Goal: Task Accomplishment & Management: Use online tool/utility

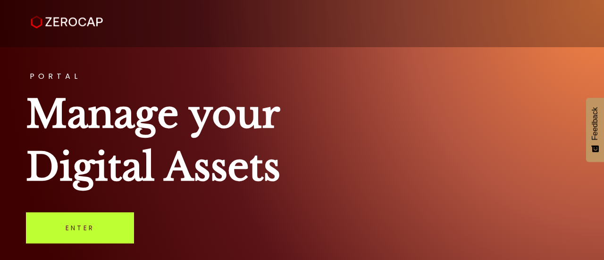
click at [67, 234] on link "Enter" at bounding box center [80, 227] width 108 height 31
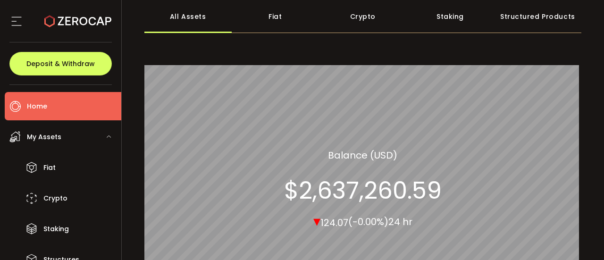
scroll to position [52, 0]
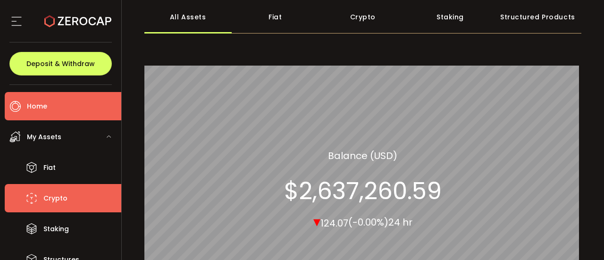
click at [50, 200] on span "Crypto" at bounding box center [55, 199] width 24 height 14
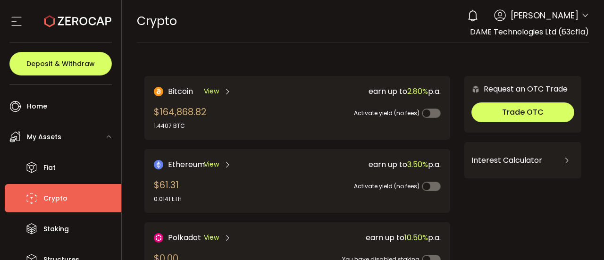
click at [16, 21] on icon at bounding box center [16, 21] width 14 height 14
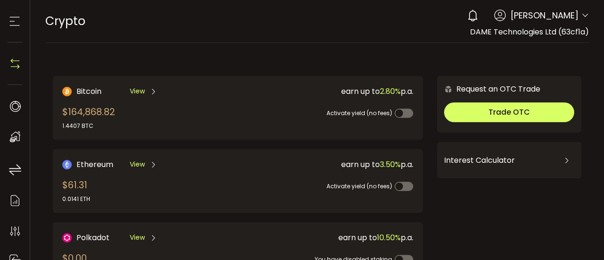
click at [16, 17] on use at bounding box center [15, 21] width 10 height 9
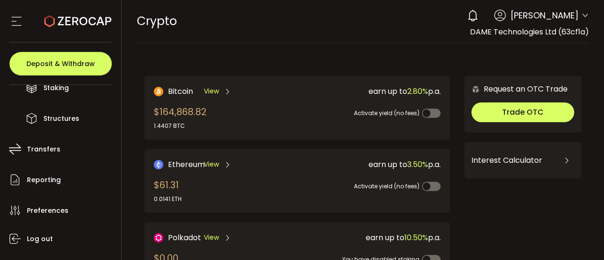
scroll to position [144, 0]
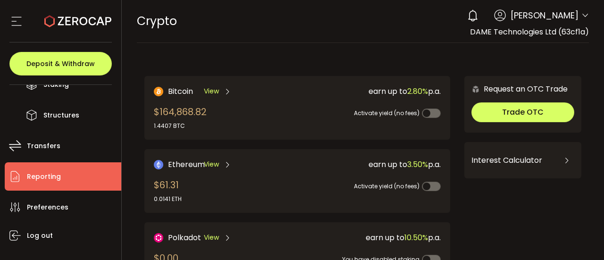
click at [47, 175] on span "Reporting" at bounding box center [44, 177] width 34 height 14
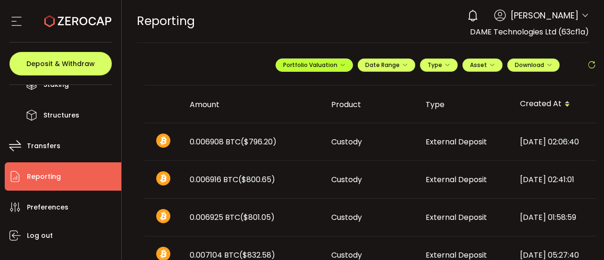
click at [332, 64] on span "Portfolio Valuation" at bounding box center [314, 65] width 62 height 8
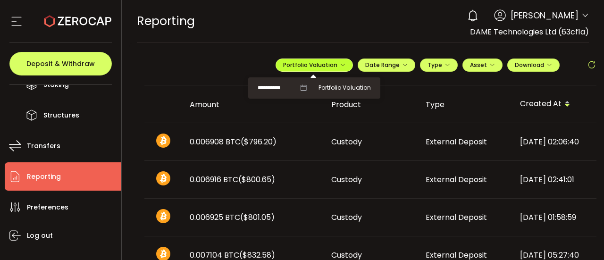
click at [332, 64] on span "Portfolio Valuation" at bounding box center [314, 65] width 62 height 8
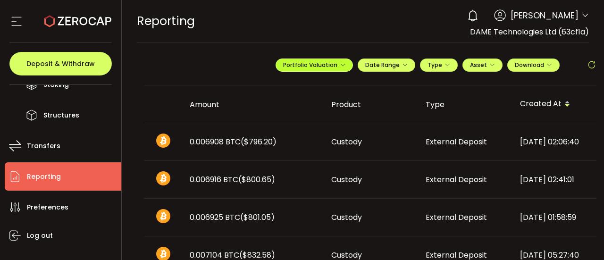
click at [336, 67] on span "Portfolio Valuation" at bounding box center [314, 65] width 62 height 8
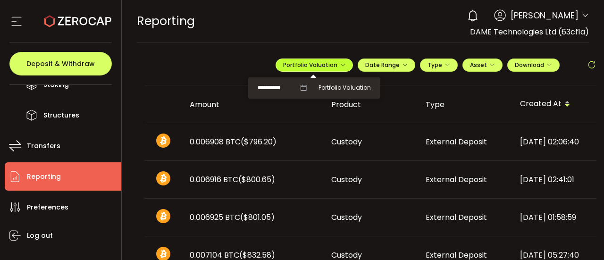
click at [336, 67] on span "Portfolio Valuation" at bounding box center [314, 65] width 62 height 8
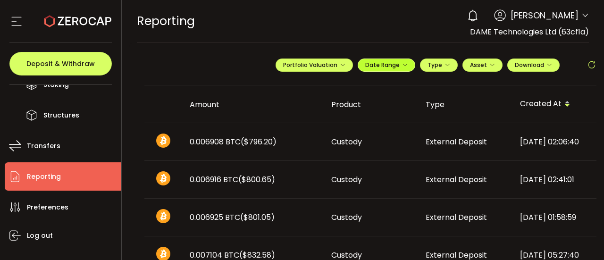
click at [402, 66] on icon "button" at bounding box center [405, 65] width 6 height 6
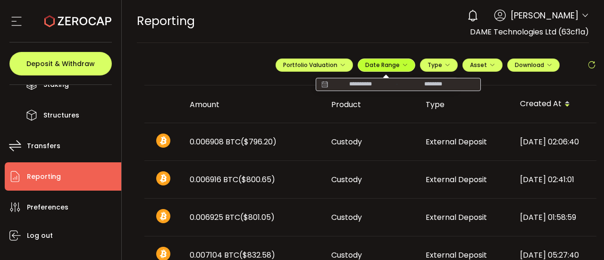
click at [402, 66] on icon "button" at bounding box center [405, 65] width 6 height 6
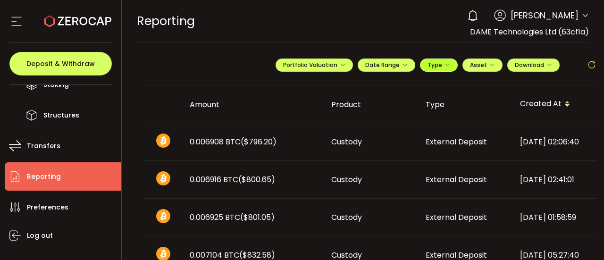
click at [445, 64] on icon "button" at bounding box center [448, 65] width 6 height 6
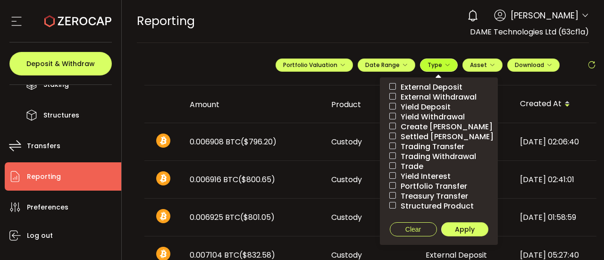
click at [445, 64] on icon "button" at bounding box center [448, 65] width 6 height 6
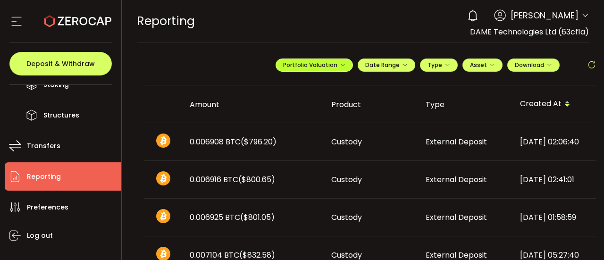
click at [328, 69] on button "Portfolio Valuation" at bounding box center [314, 65] width 77 height 13
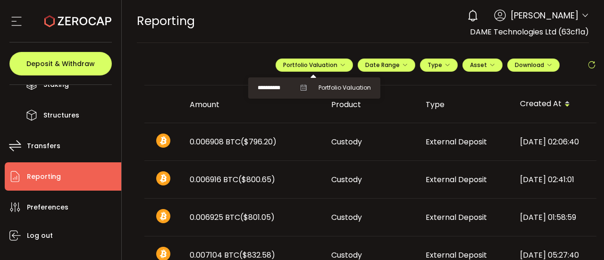
click at [329, 22] on div "REPORTING Buy Power $0.00 USD Reporting Reporting Verify Your Identity 0 Rodion…" at bounding box center [363, 21] width 453 height 42
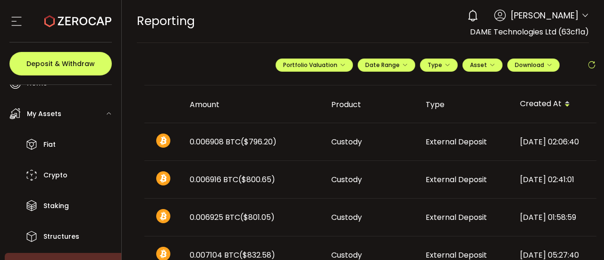
scroll to position [22, 0]
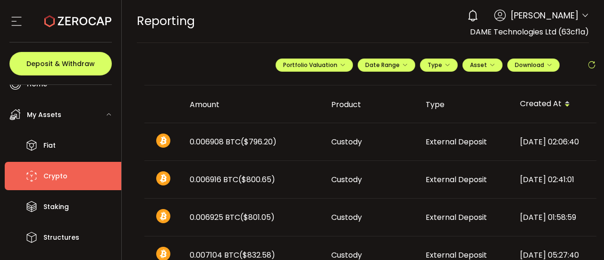
click at [52, 171] on span "Crypto" at bounding box center [55, 176] width 24 height 14
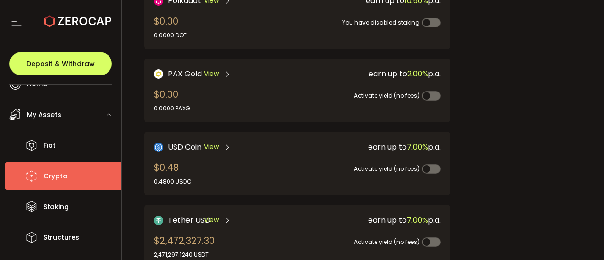
scroll to position [298, 0]
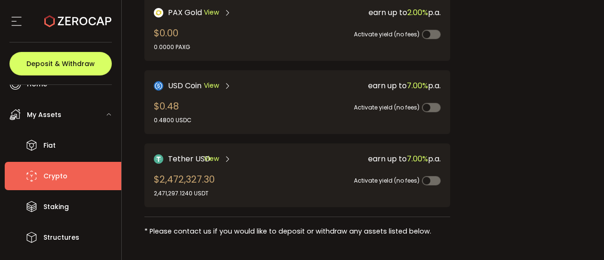
click at [179, 153] on span "Tether USD" at bounding box center [189, 159] width 42 height 12
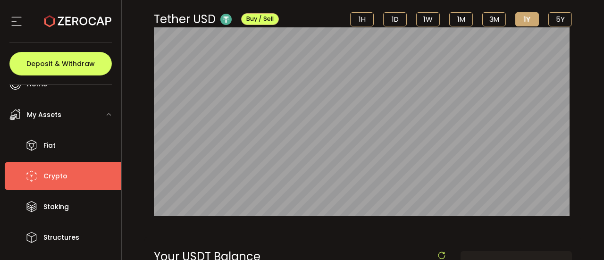
scroll to position [68, 0]
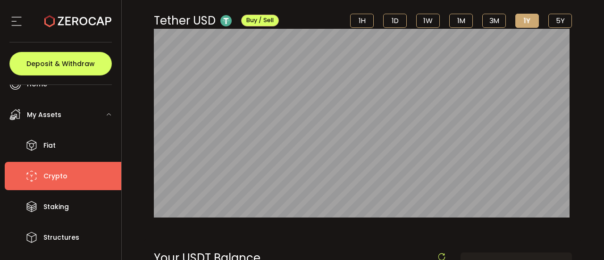
click at [52, 176] on span "Crypto" at bounding box center [55, 176] width 24 height 14
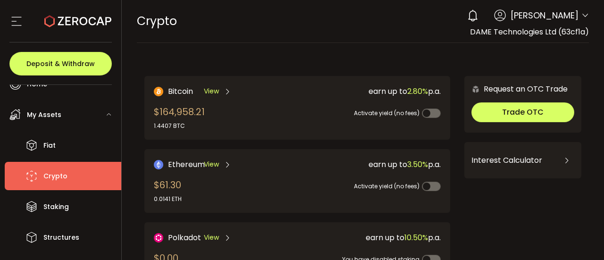
click at [177, 91] on span "Bitcoin" at bounding box center [180, 91] width 25 height 12
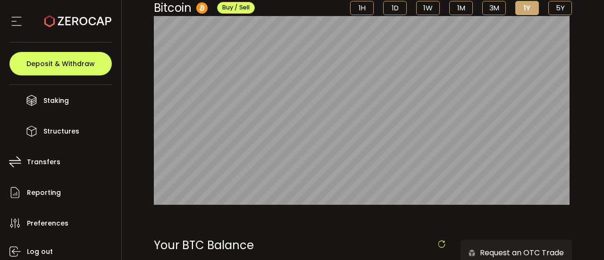
scroll to position [129, 0]
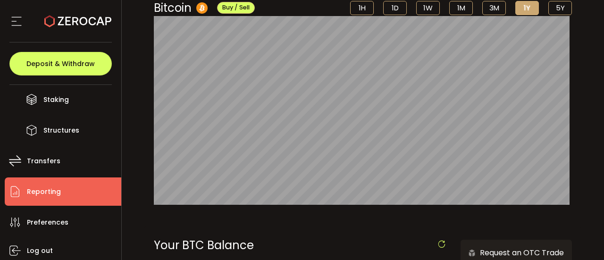
click at [42, 193] on span "Reporting" at bounding box center [44, 192] width 34 height 14
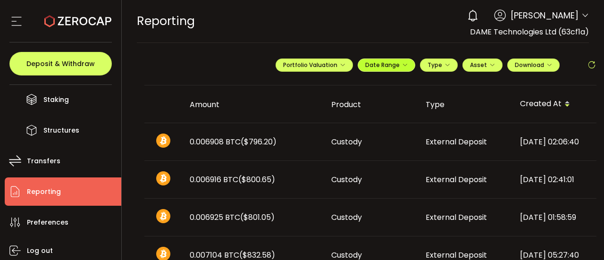
click at [404, 66] on icon "button" at bounding box center [405, 65] width 6 height 6
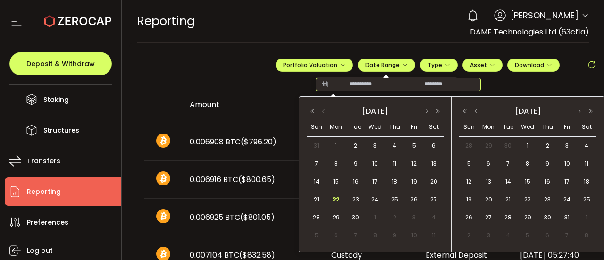
click at [358, 87] on input at bounding box center [360, 84] width 60 height 9
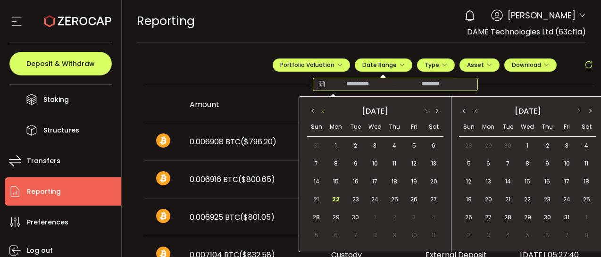
click at [324, 111] on button "button" at bounding box center [323, 111] width 11 height 7
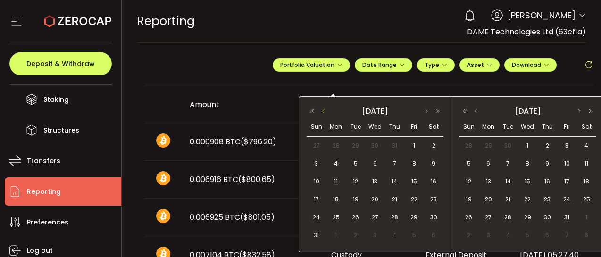
click at [324, 111] on button "button" at bounding box center [323, 111] width 11 height 7
click at [357, 237] on span "1" at bounding box center [355, 235] width 11 height 11
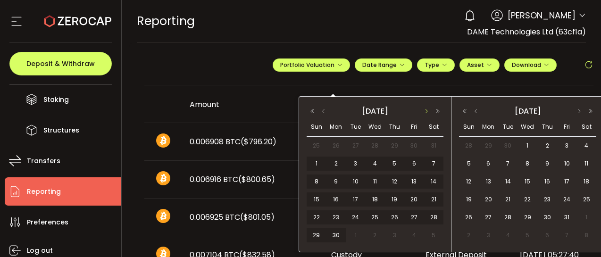
click at [423, 113] on button "button" at bounding box center [426, 111] width 11 height 7
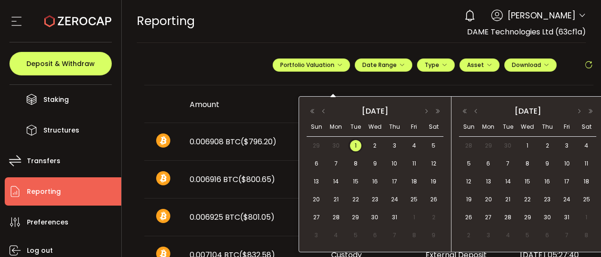
click at [357, 146] on span "1" at bounding box center [355, 145] width 11 height 11
type input "**********"
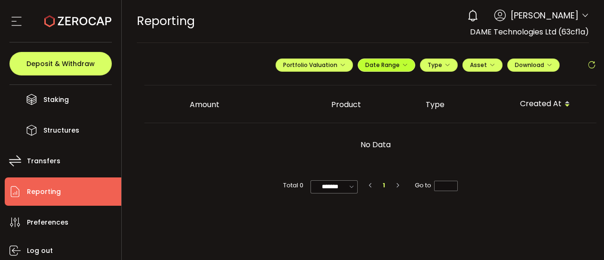
click at [408, 64] on icon "button" at bounding box center [405, 65] width 6 height 6
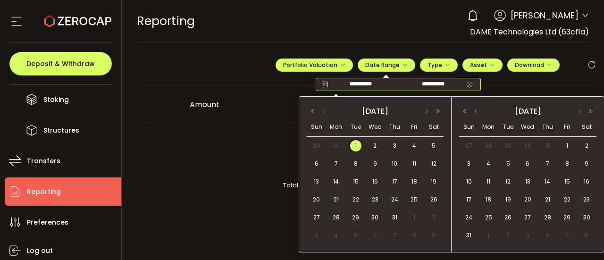
click at [444, 84] on input "**********" at bounding box center [433, 84] width 60 height 9
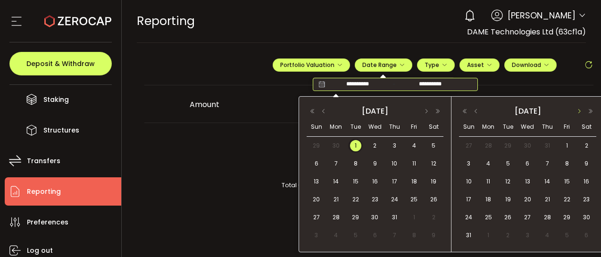
click at [581, 110] on button "button" at bounding box center [579, 111] width 11 height 7
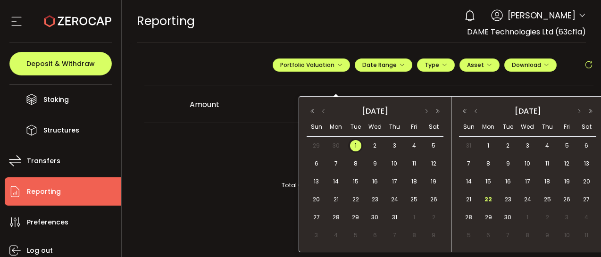
click at [489, 200] on span "22" at bounding box center [488, 199] width 11 height 11
click at [358, 148] on span "1" at bounding box center [355, 145] width 11 height 11
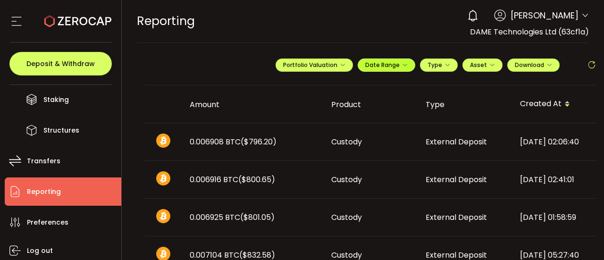
click at [387, 66] on span "Date Range" at bounding box center [386, 65] width 42 height 8
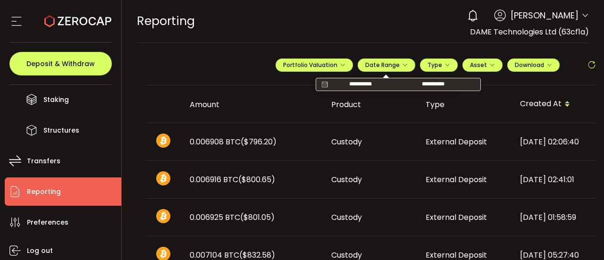
click at [406, 37] on div "REPORTING Buy Power $0.00 USD Reporting Reporting Verify Your Identity 0 Rodion…" at bounding box center [363, 21] width 453 height 42
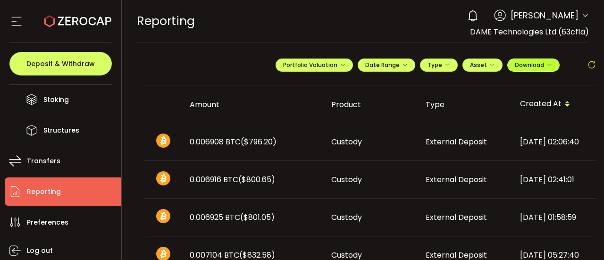
click at [546, 63] on icon "button" at bounding box center [549, 65] width 6 height 6
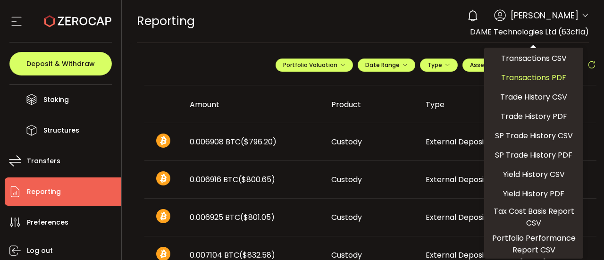
click at [536, 77] on span "Transactions PDF" at bounding box center [533, 78] width 65 height 12
